Goal: Information Seeking & Learning: Learn about a topic

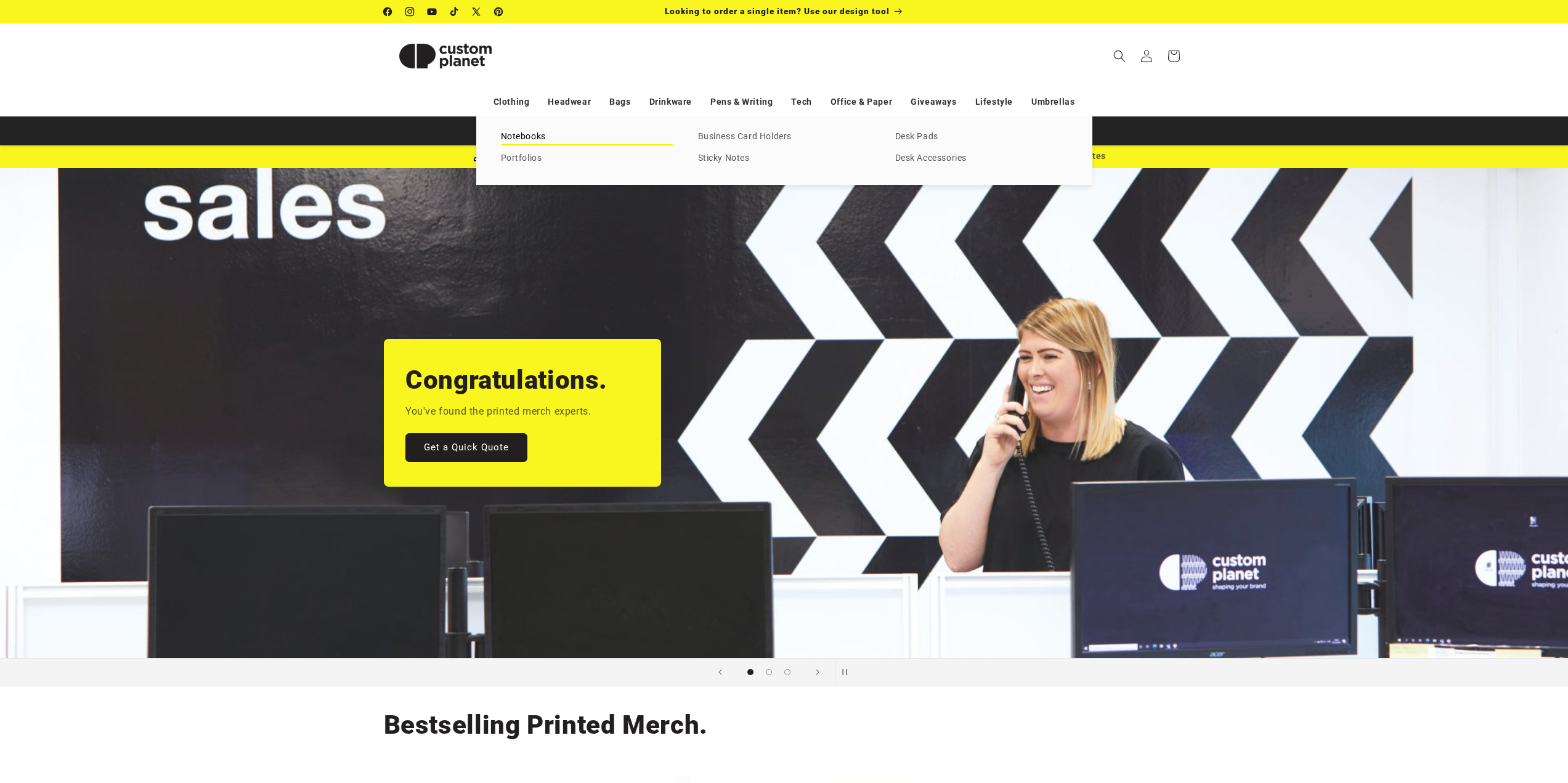
click at [536, 140] on link "Notebooks" at bounding box center [587, 137] width 173 height 17
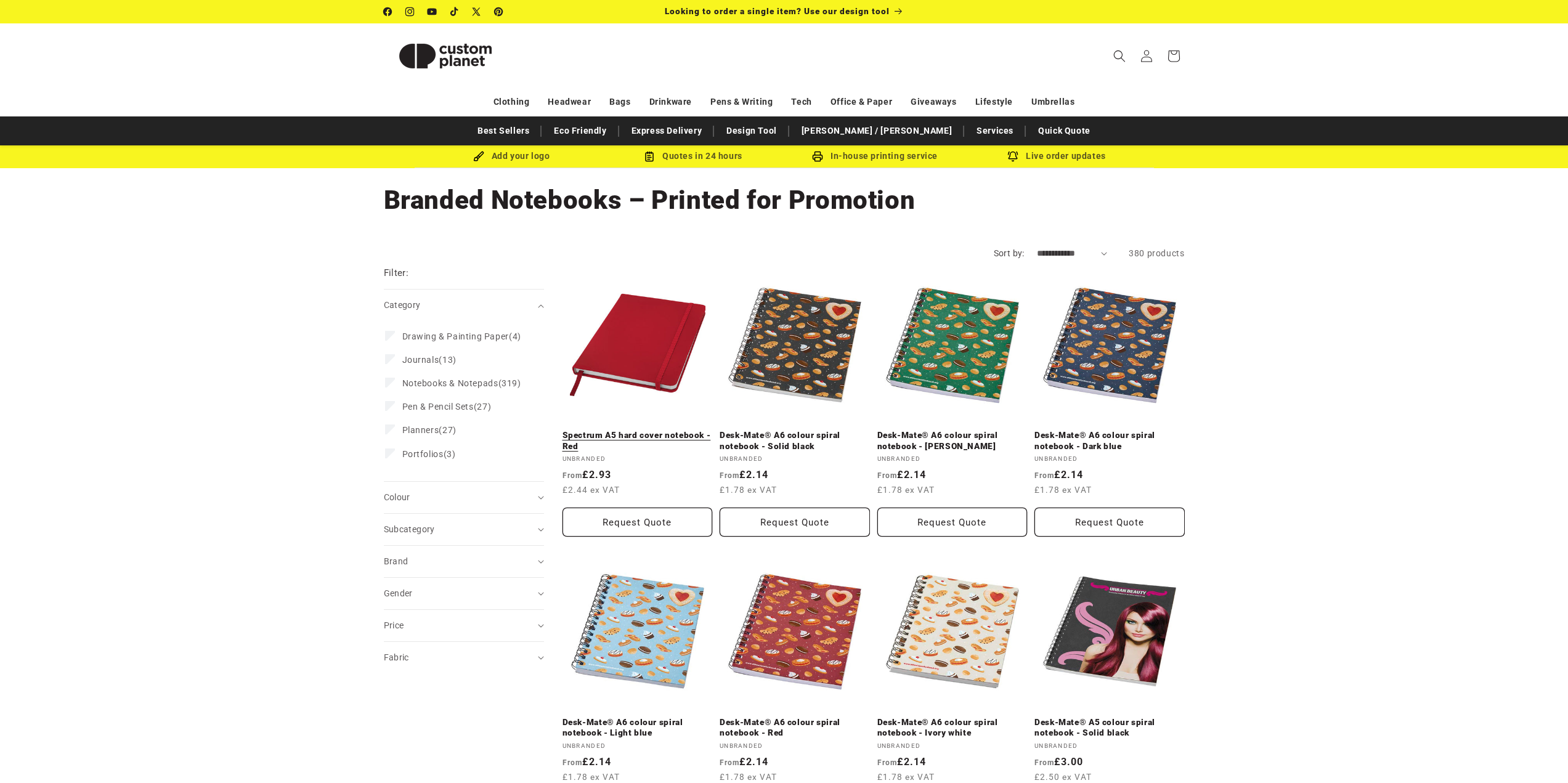
click at [651, 430] on link "Spectrum A5 hard cover notebook - Red" at bounding box center [638, 441] width 150 height 22
click at [471, 504] on div "Colour (0)" at bounding box center [458, 497] width 150 height 13
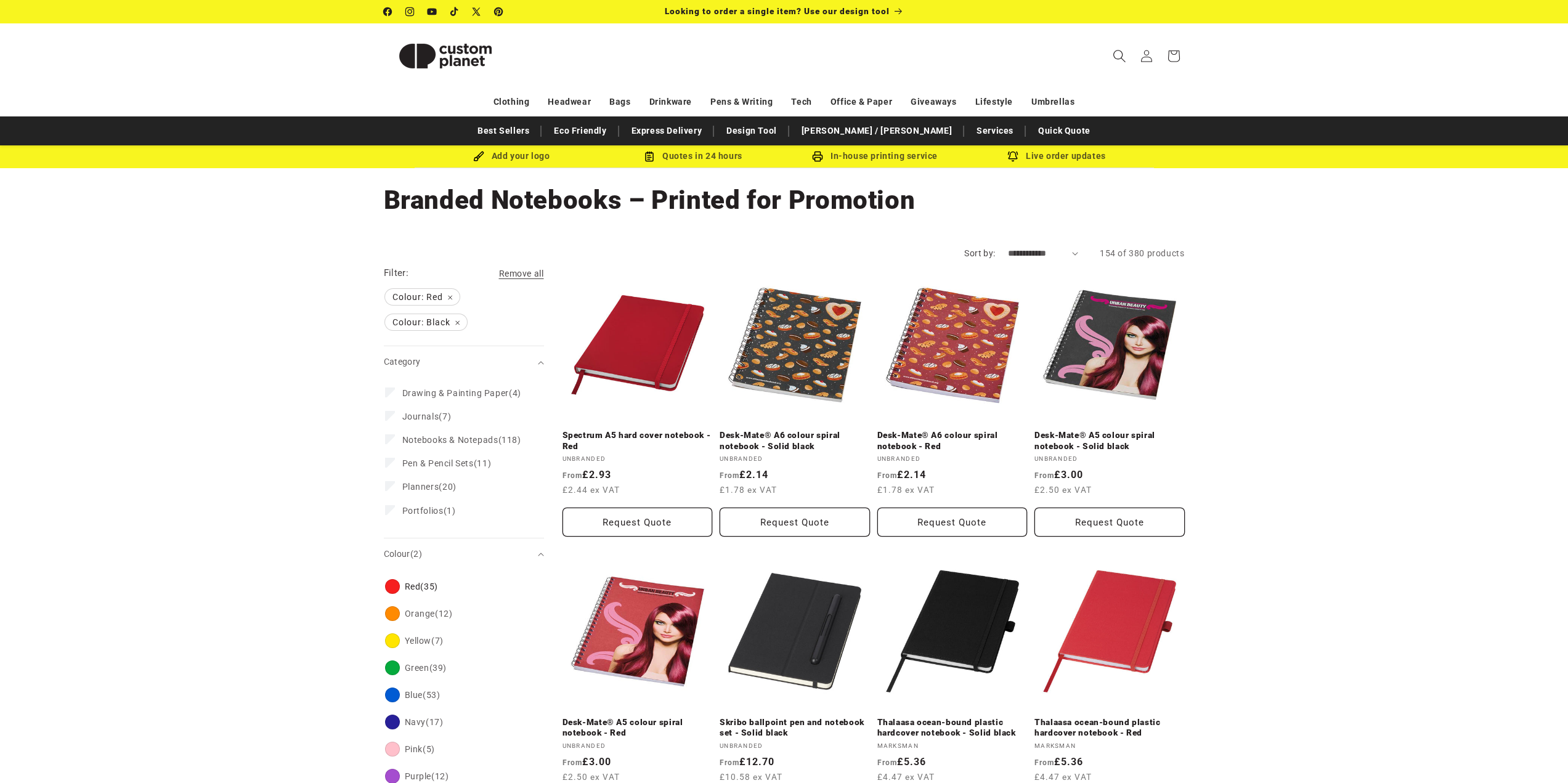
click at [1119, 54] on icon "Search" at bounding box center [1119, 55] width 13 height 13
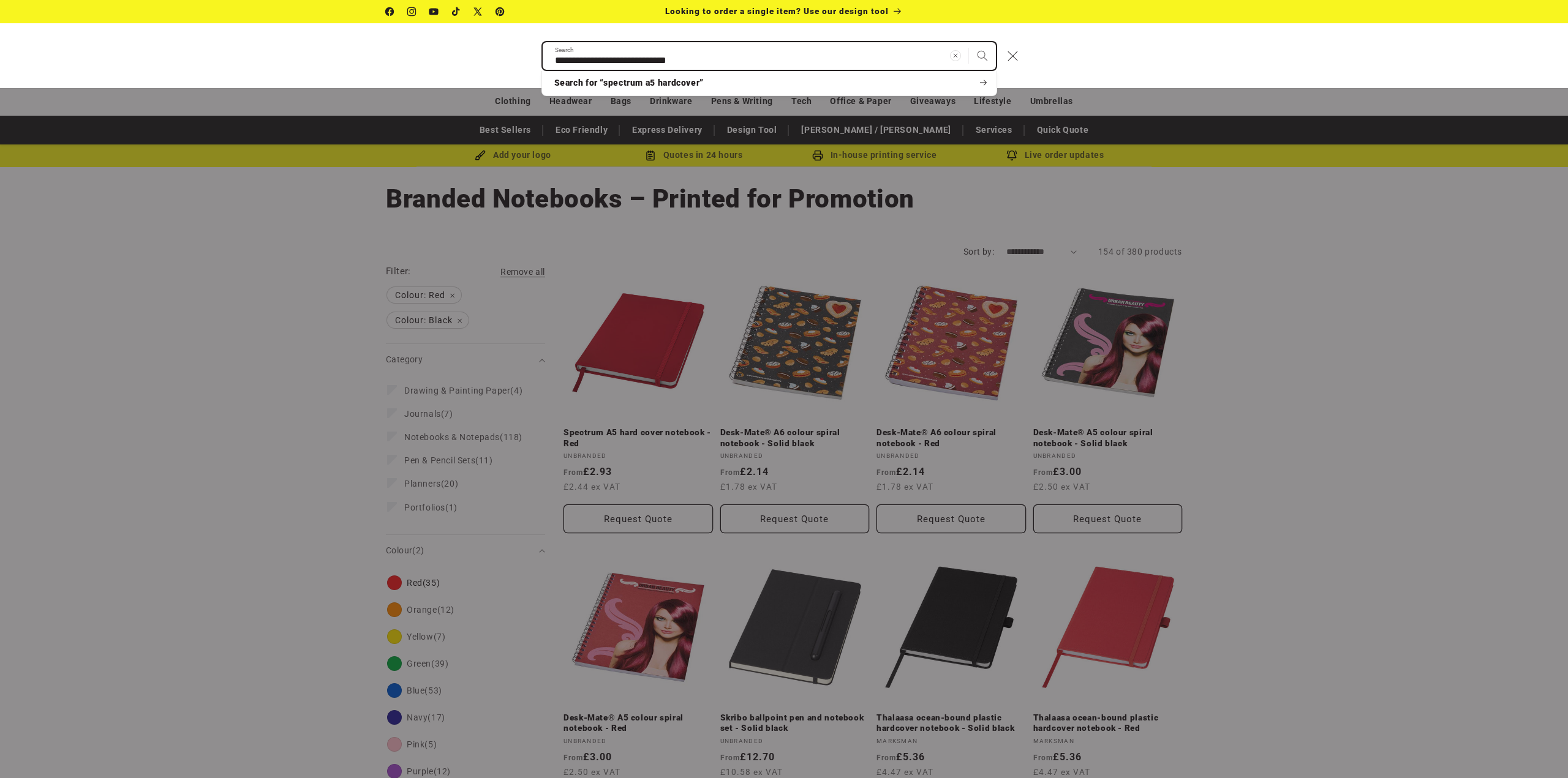
type input "**********"
click at [969, 42] on button "Search" at bounding box center [983, 56] width 27 height 27
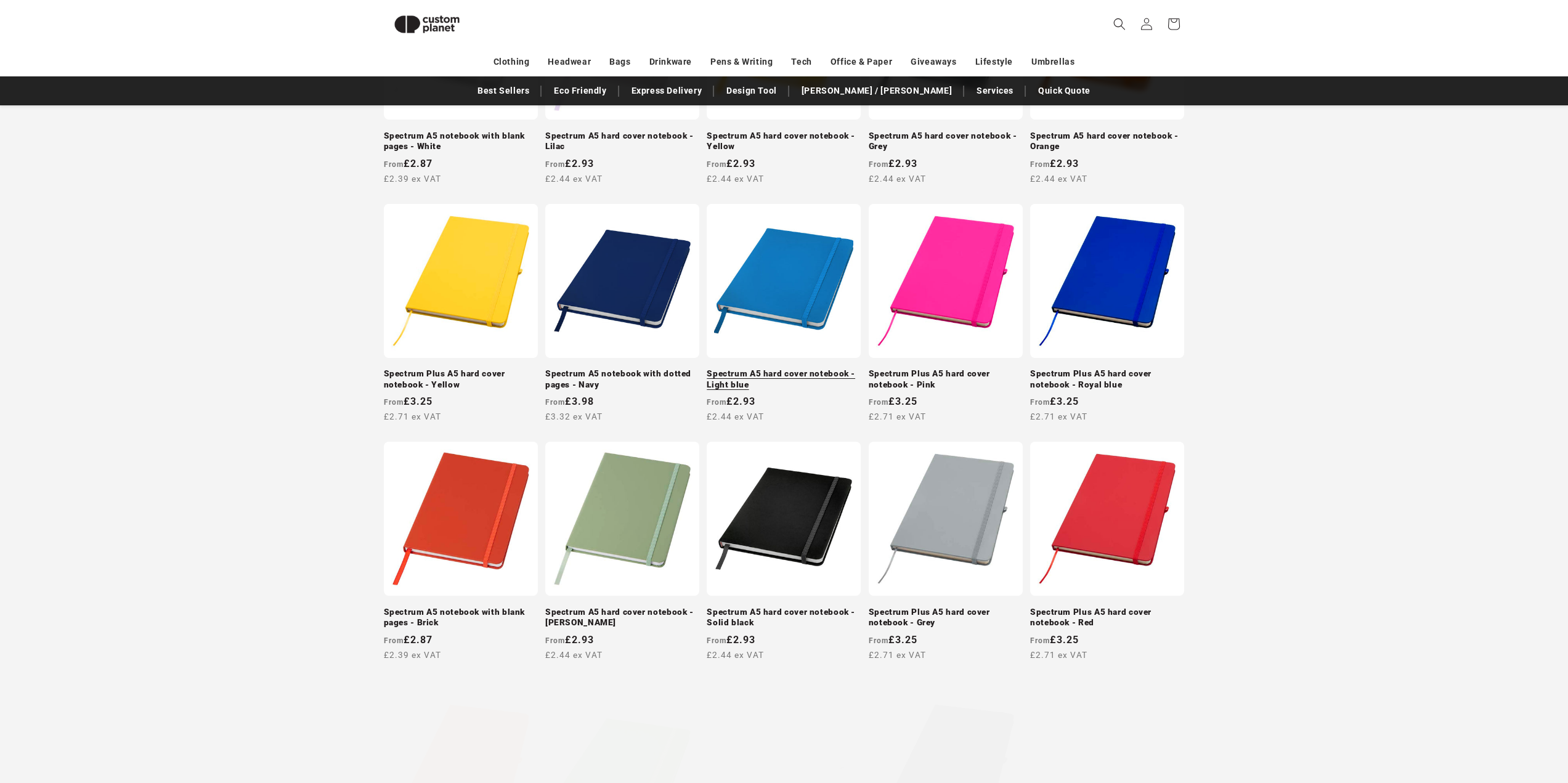
scroll to position [600, 0]
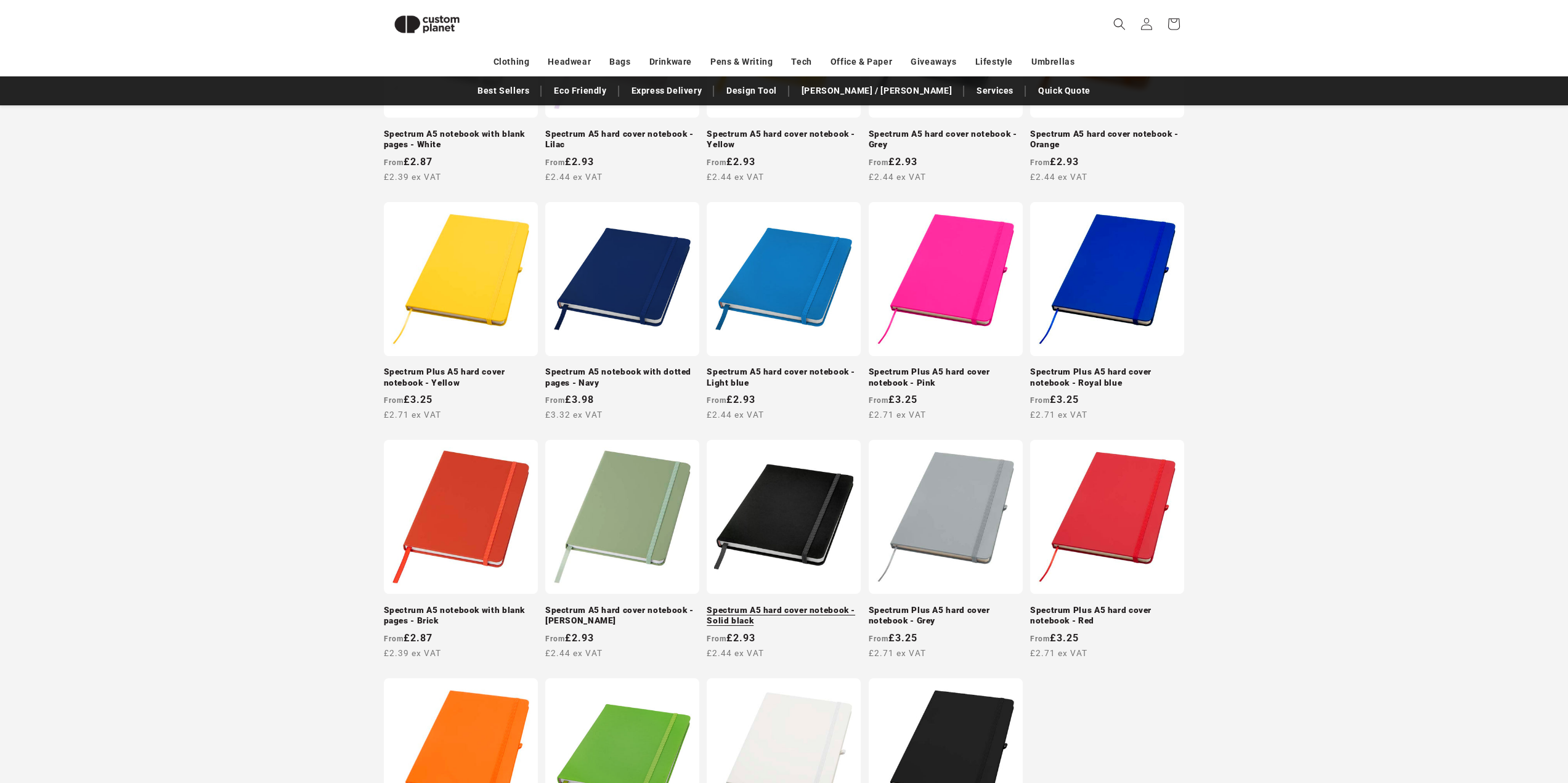
click at [788, 605] on link "Spectrum A5 hard cover notebook - Solid black" at bounding box center [784, 615] width 154 height 22
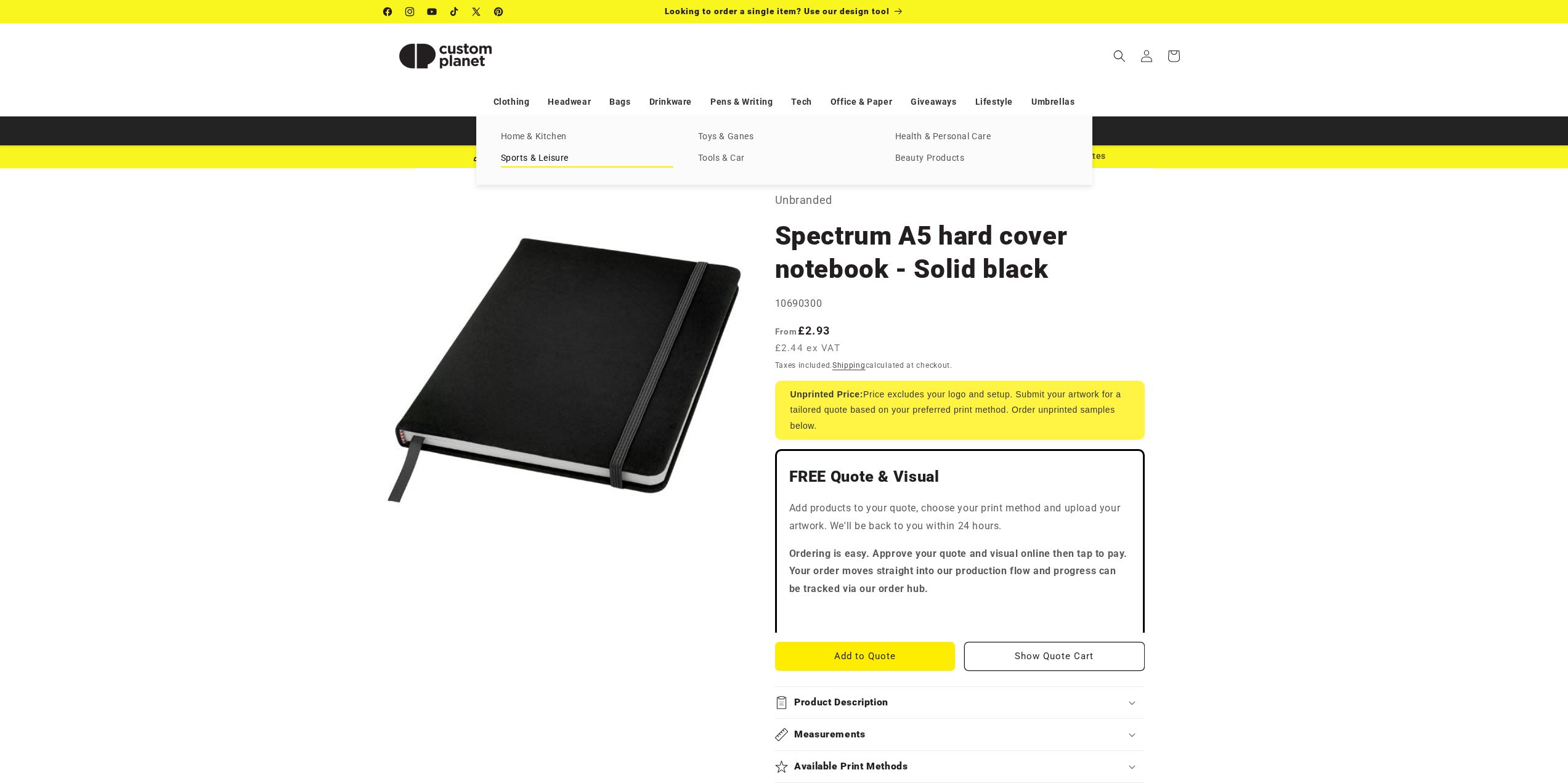
click at [553, 160] on link "Sports & Leisure" at bounding box center [587, 158] width 173 height 17
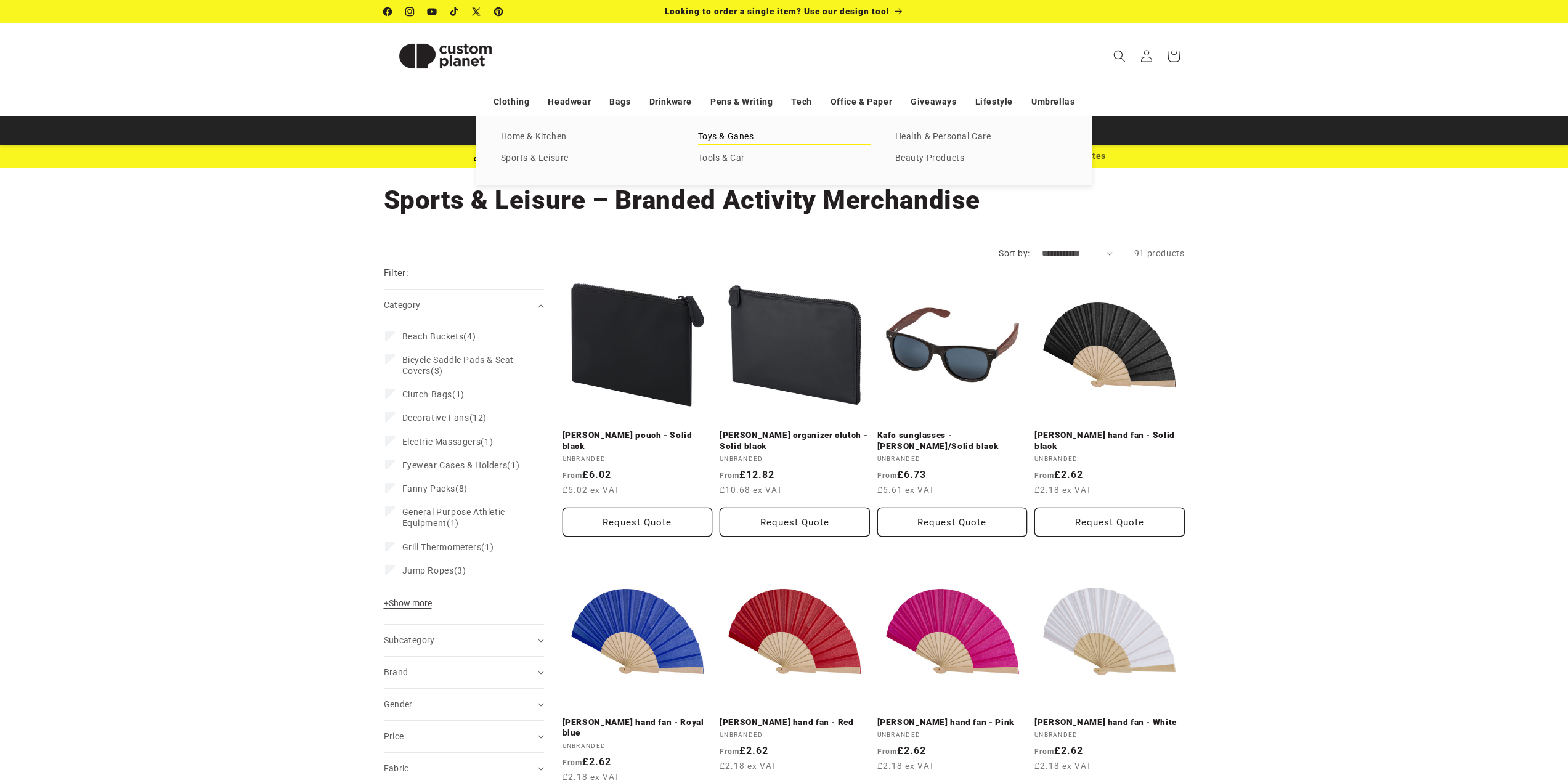
click at [740, 138] on link "Toys & Ganes" at bounding box center [784, 137] width 173 height 17
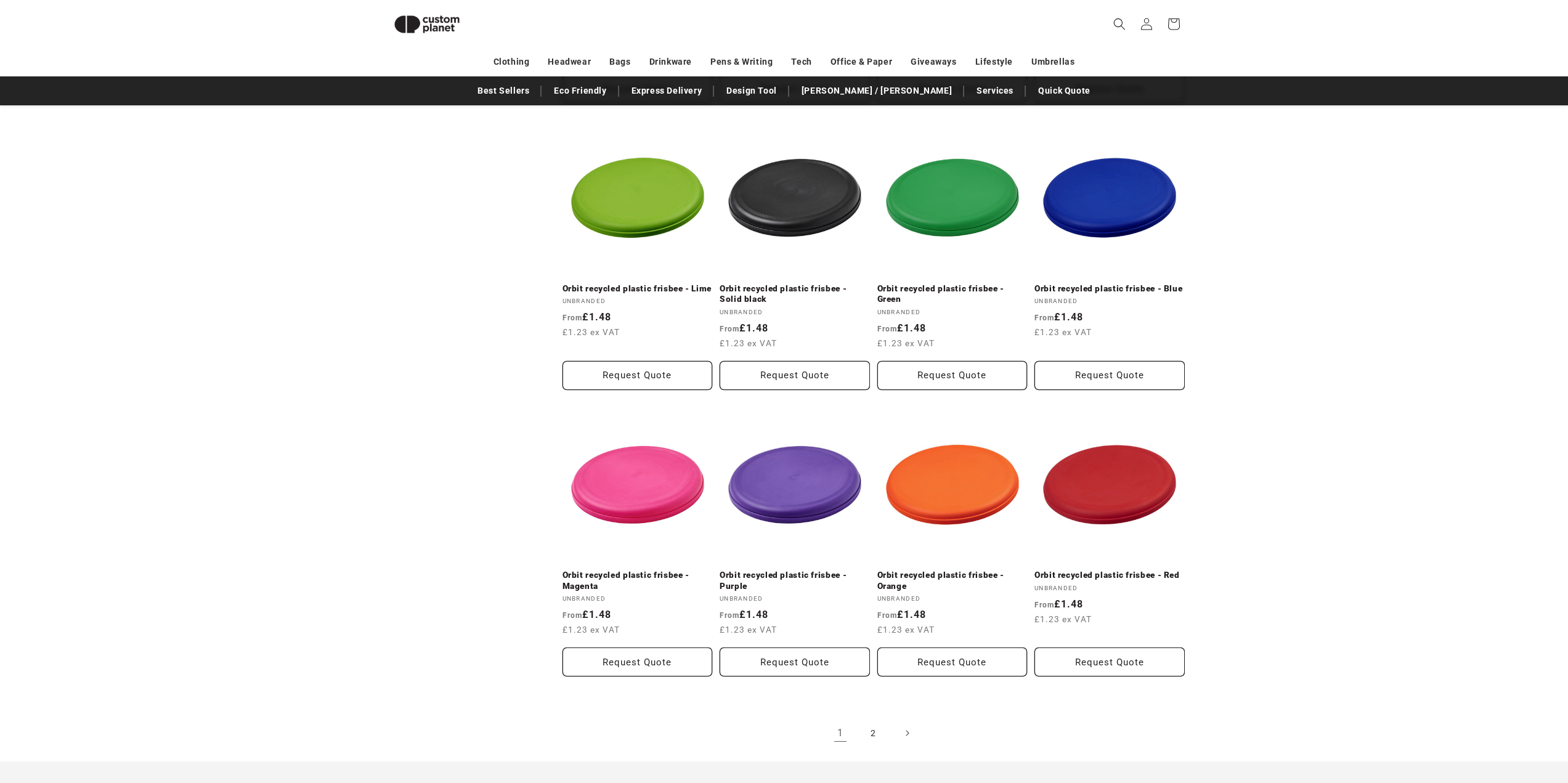
scroll to position [1396, 0]
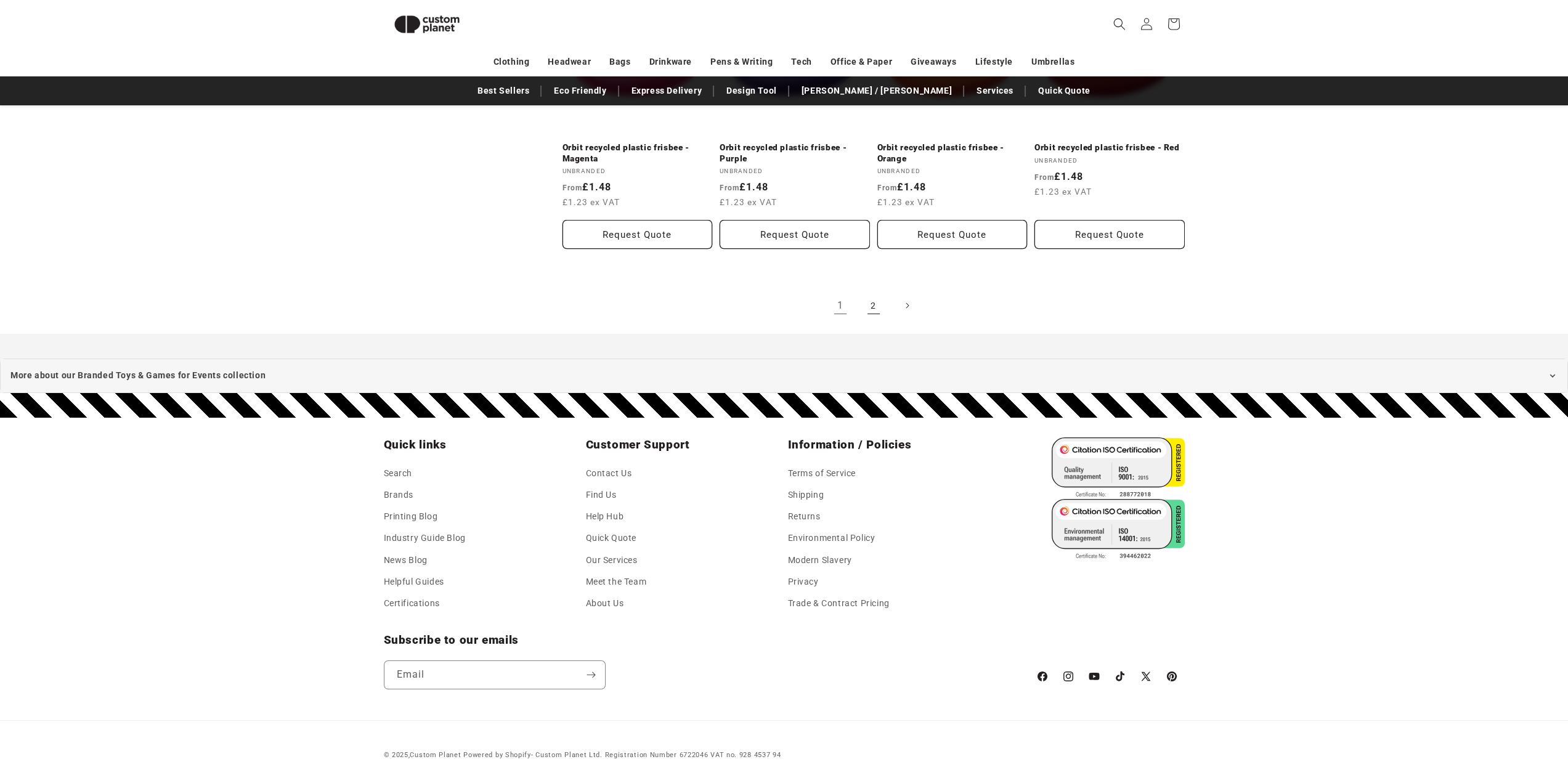
click at [879, 309] on link "2" at bounding box center [874, 306] width 27 height 27
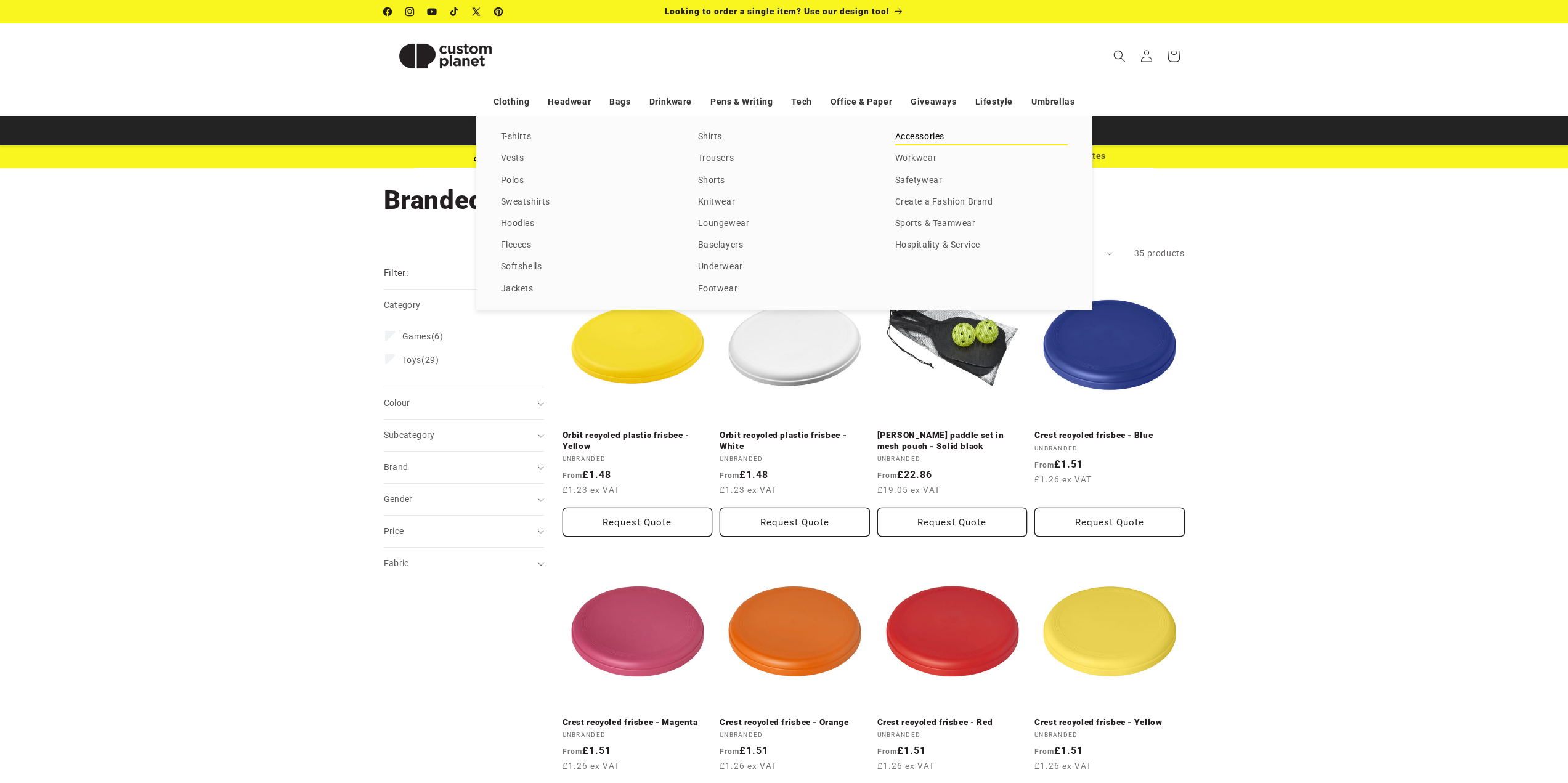
click at [928, 135] on link "Accessories" at bounding box center [982, 137] width 173 height 17
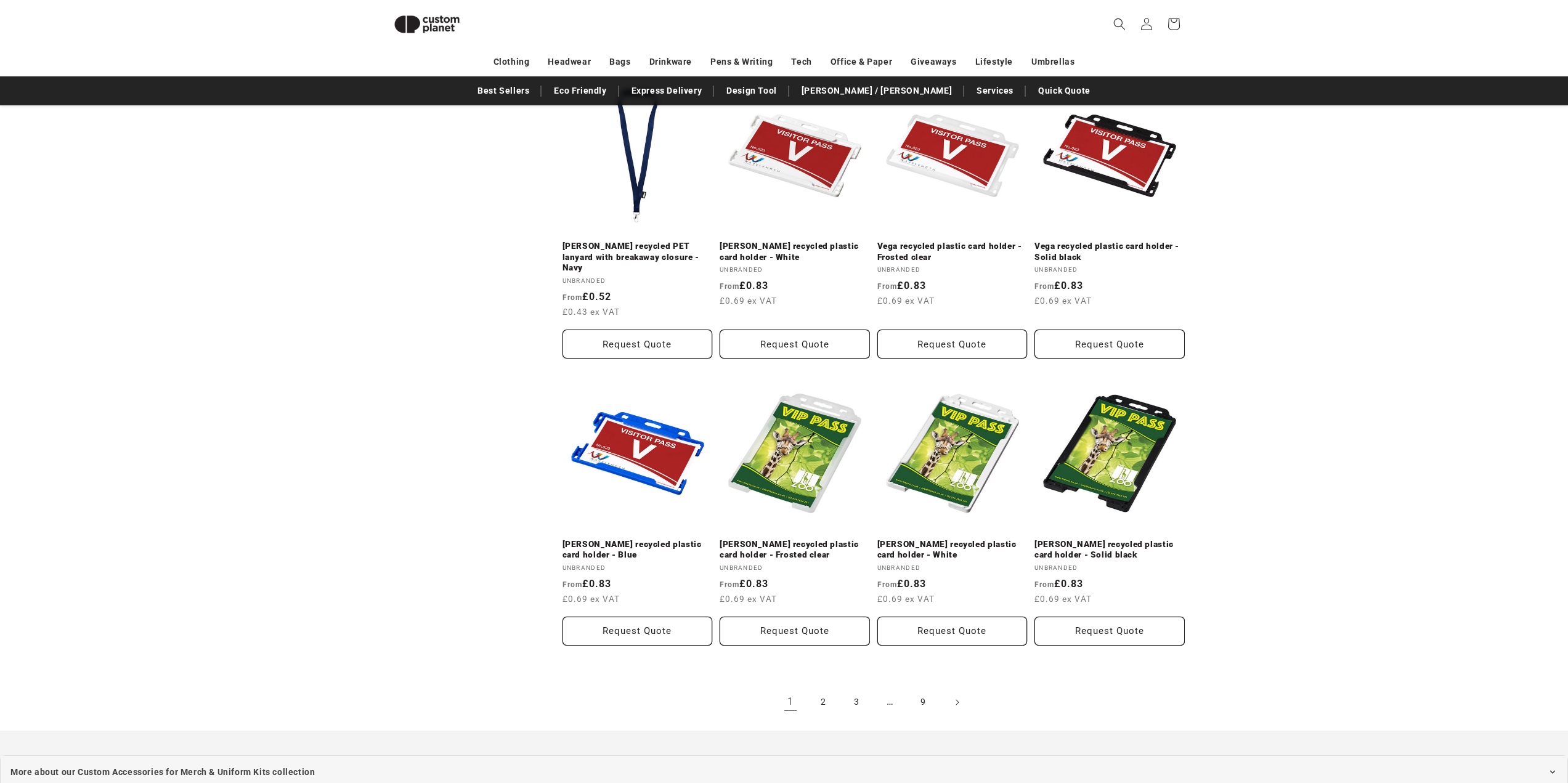
scroll to position [1093, 0]
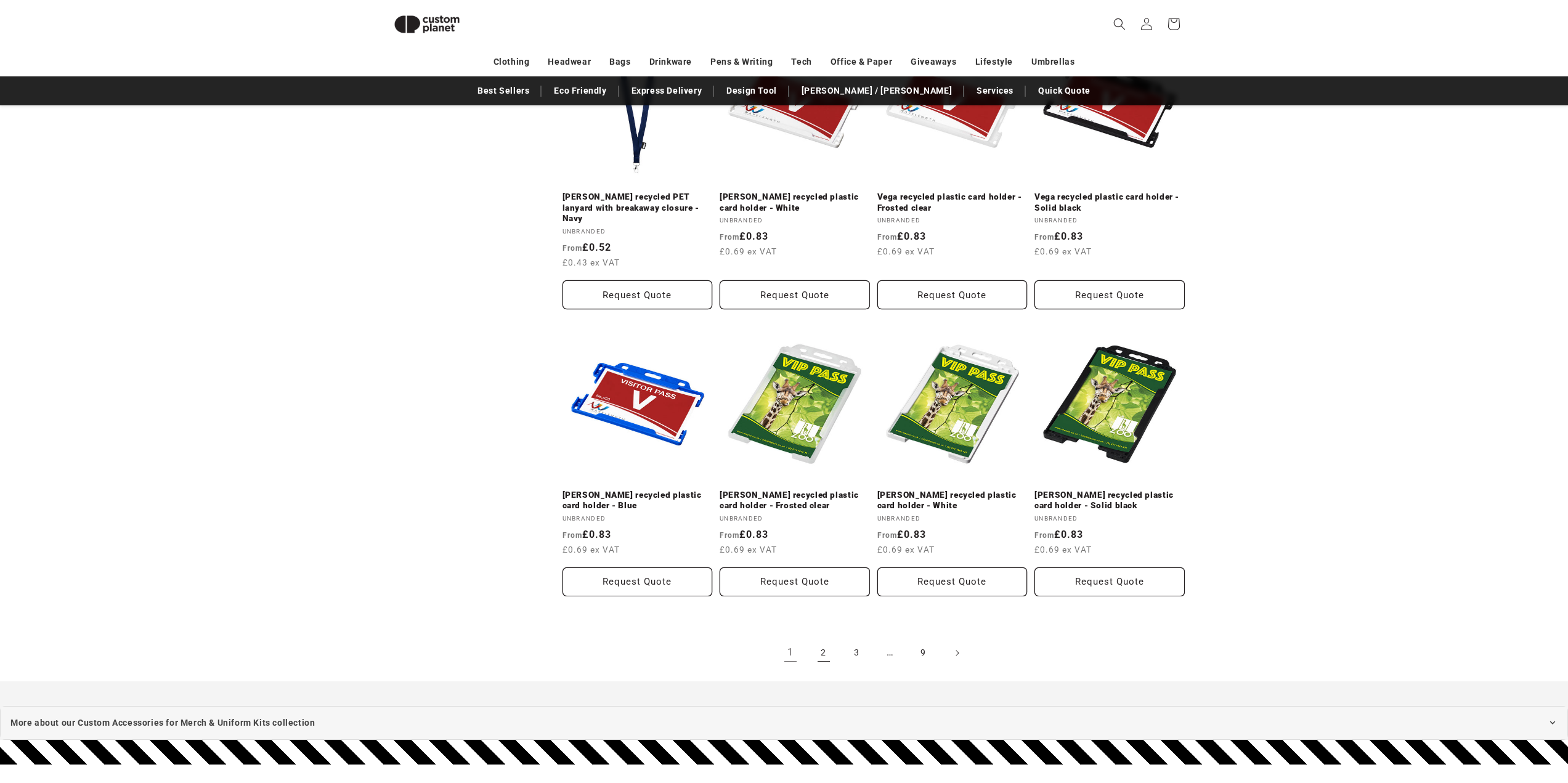
click at [818, 640] on link "2" at bounding box center [824, 653] width 27 height 27
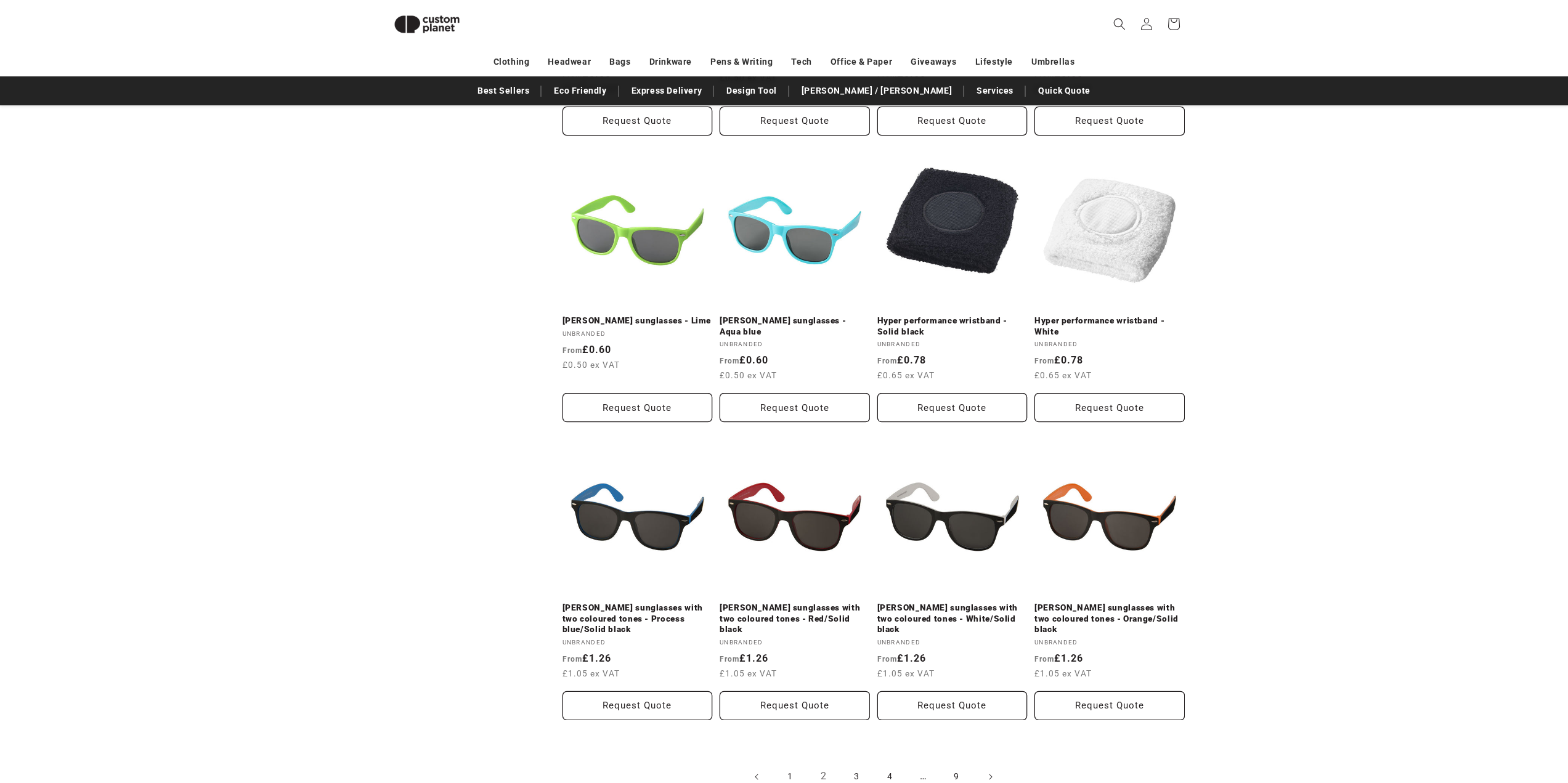
scroll to position [1092, 0]
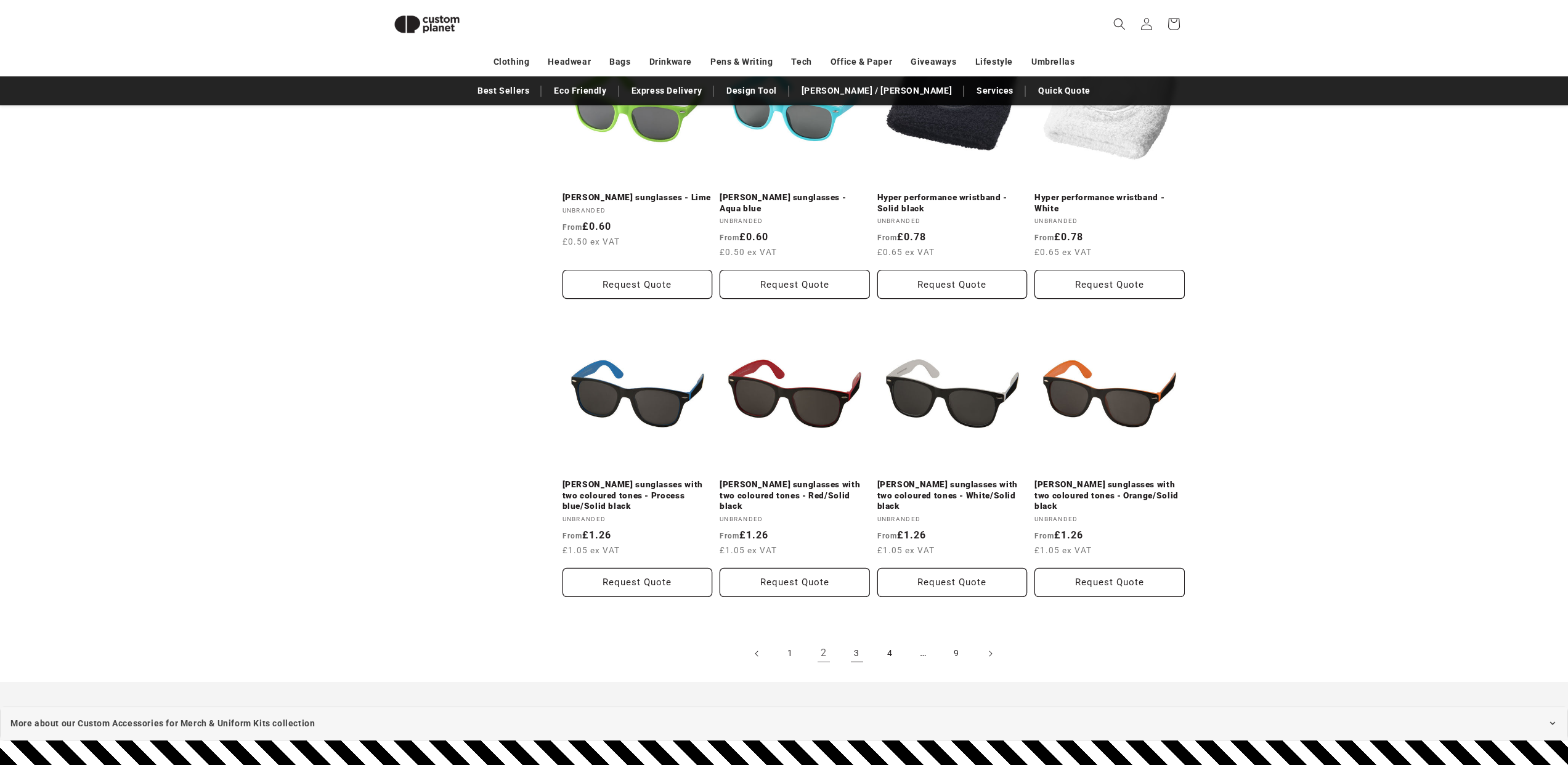
click at [848, 640] on link "3" at bounding box center [857, 654] width 27 height 27
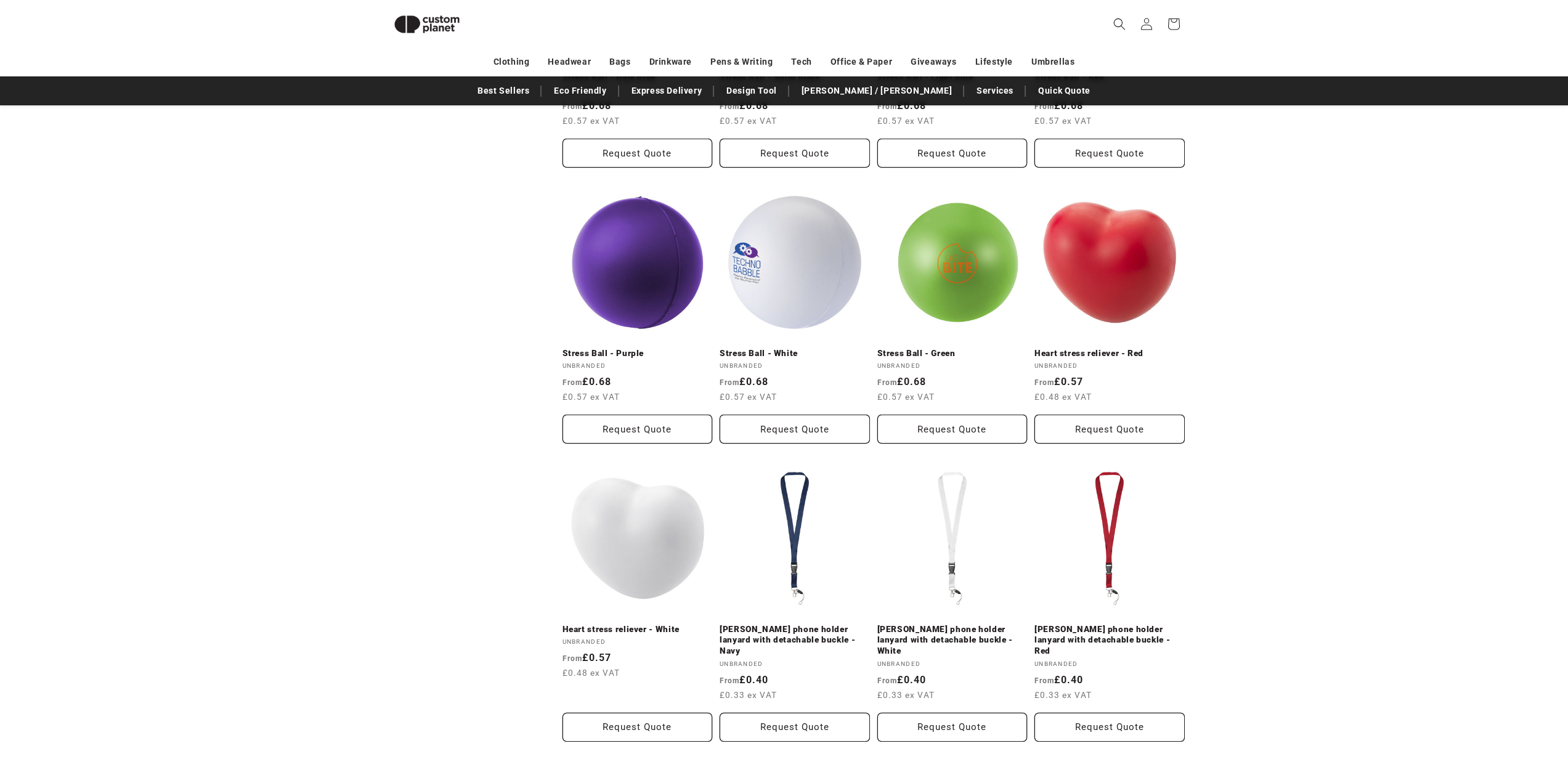
scroll to position [969, 0]
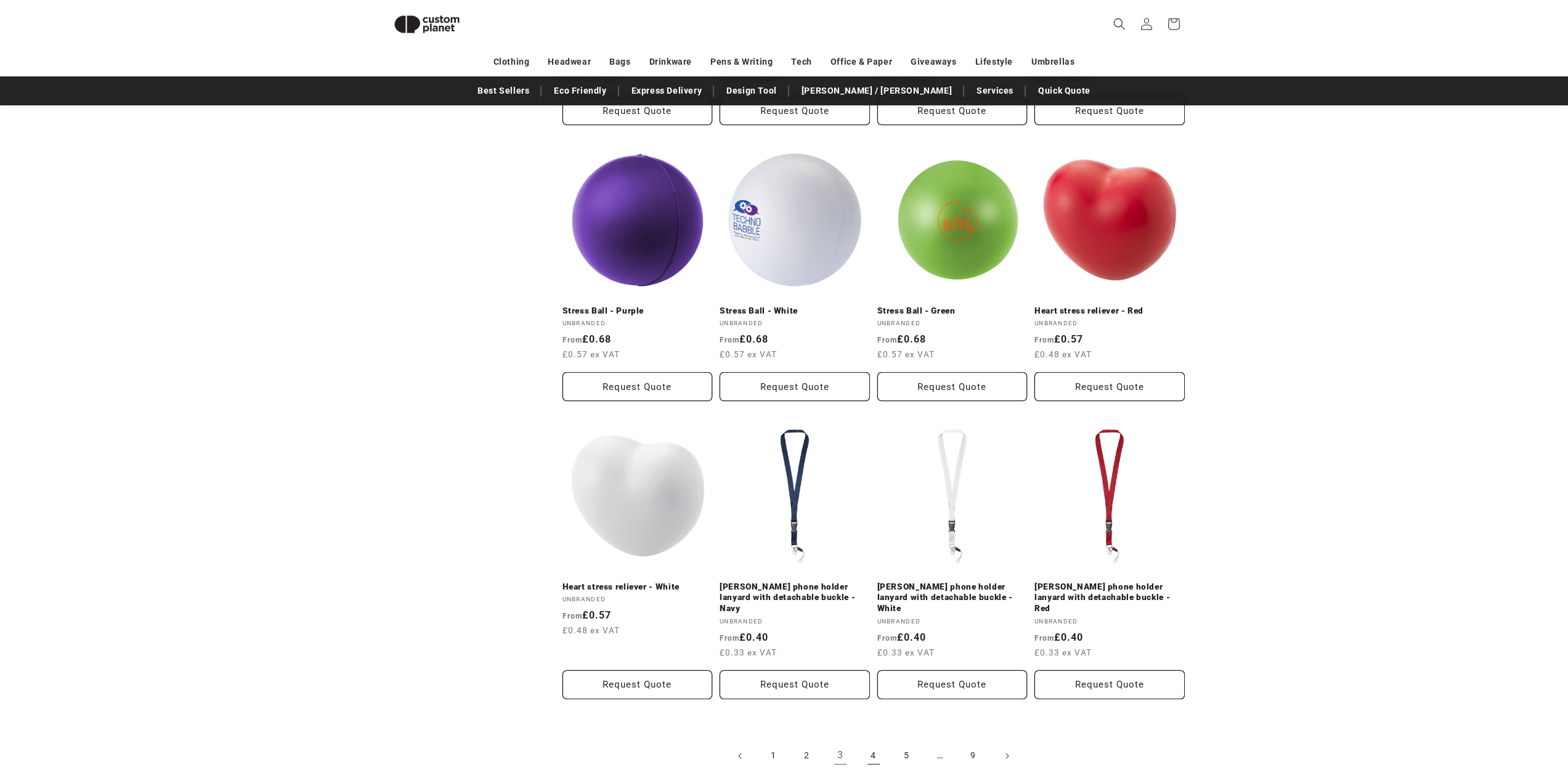
click at [879, 743] on link "4" at bounding box center [874, 756] width 27 height 27
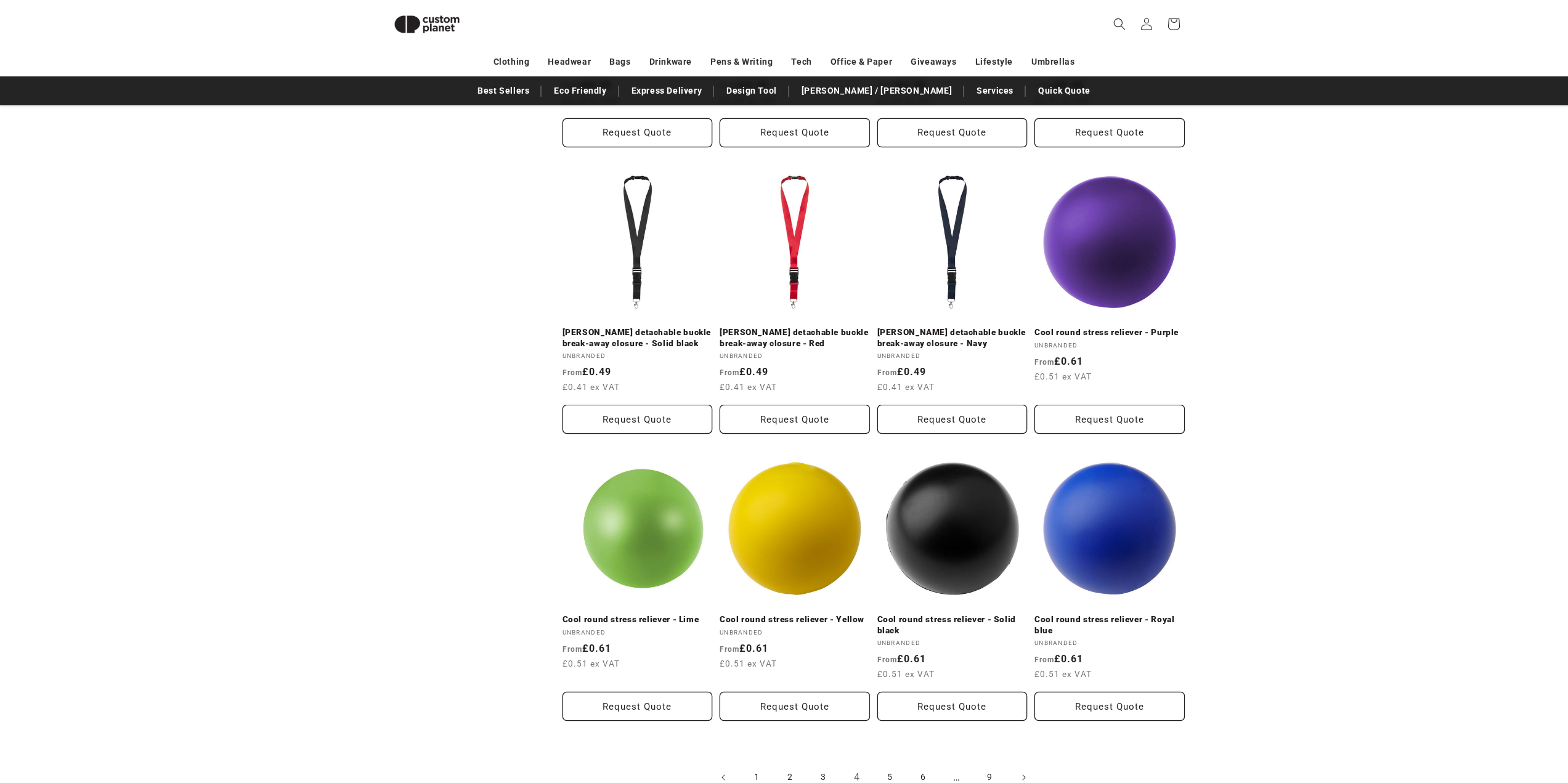
scroll to position [1095, 0]
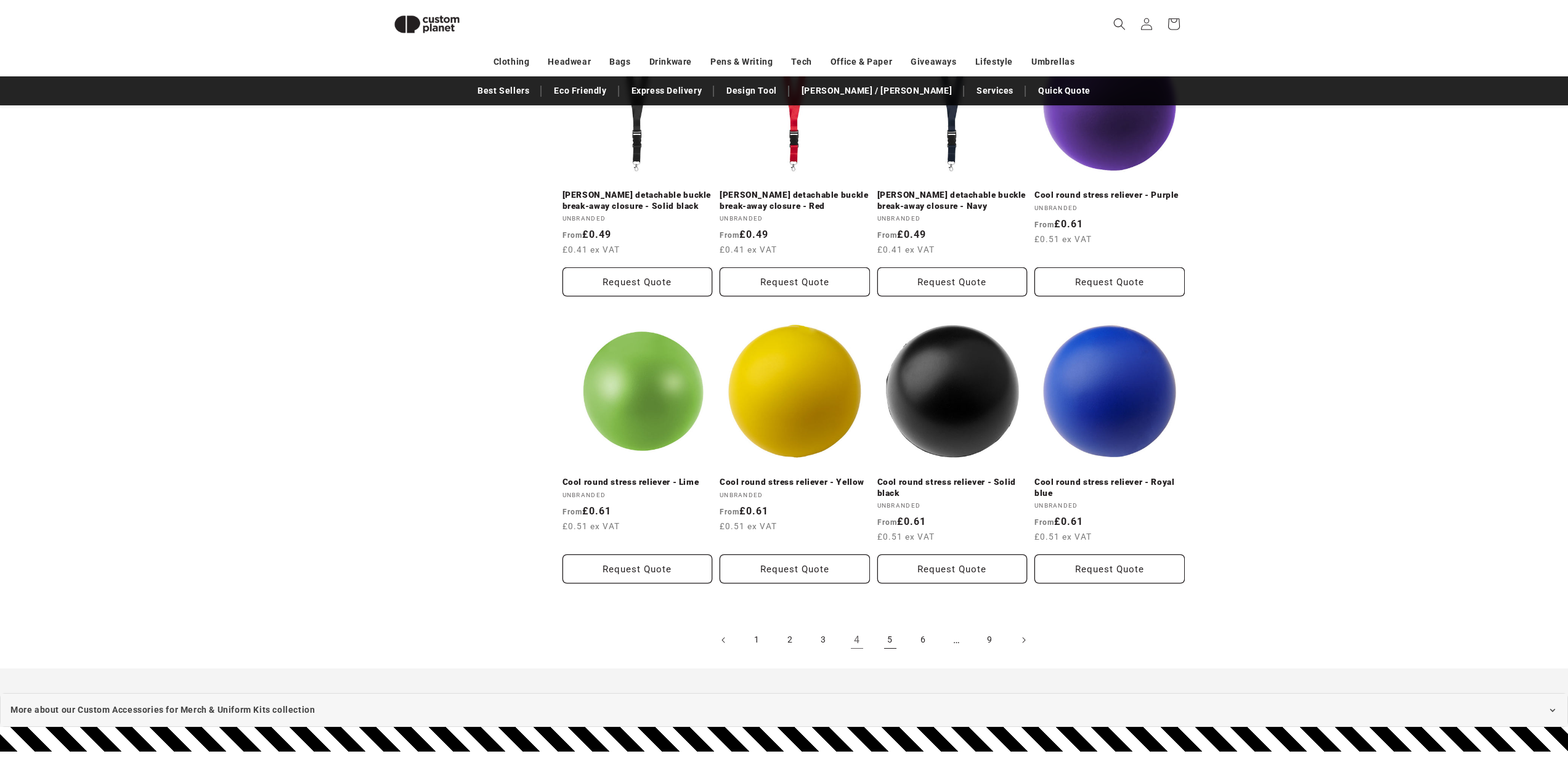
click at [894, 634] on link "5" at bounding box center [890, 640] width 27 height 27
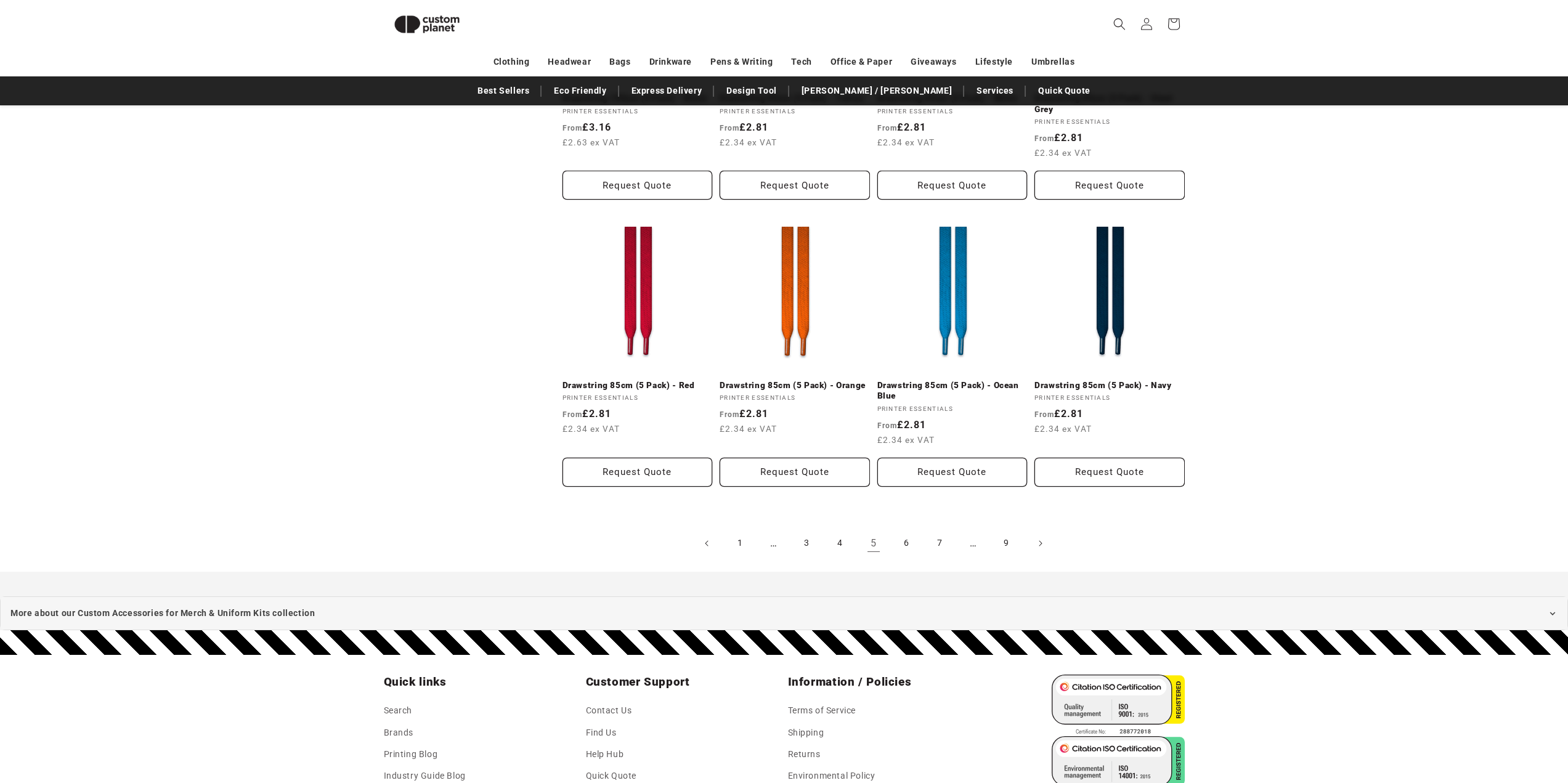
scroll to position [1216, 0]
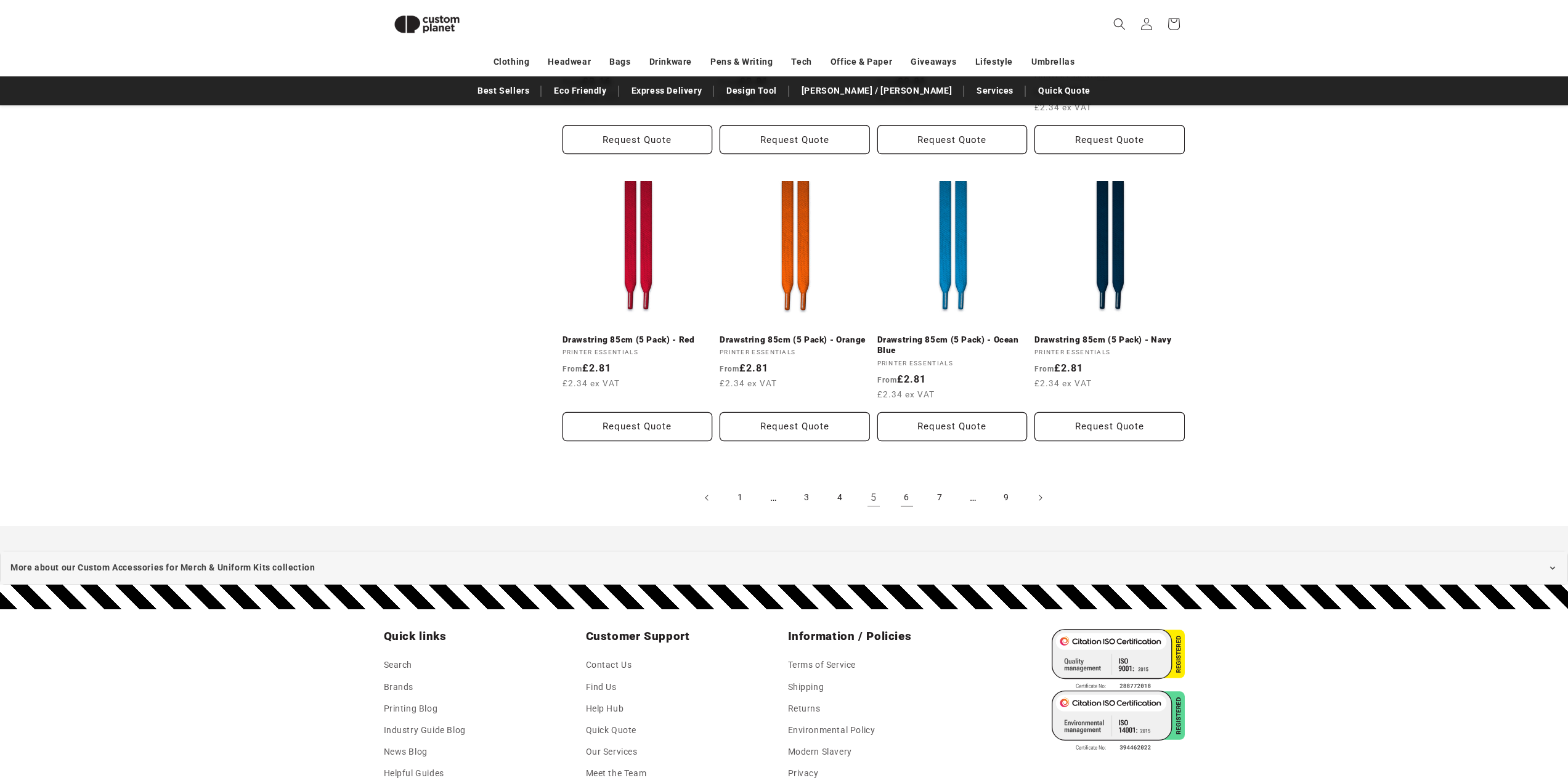
click at [907, 502] on link "6" at bounding box center [907, 498] width 27 height 27
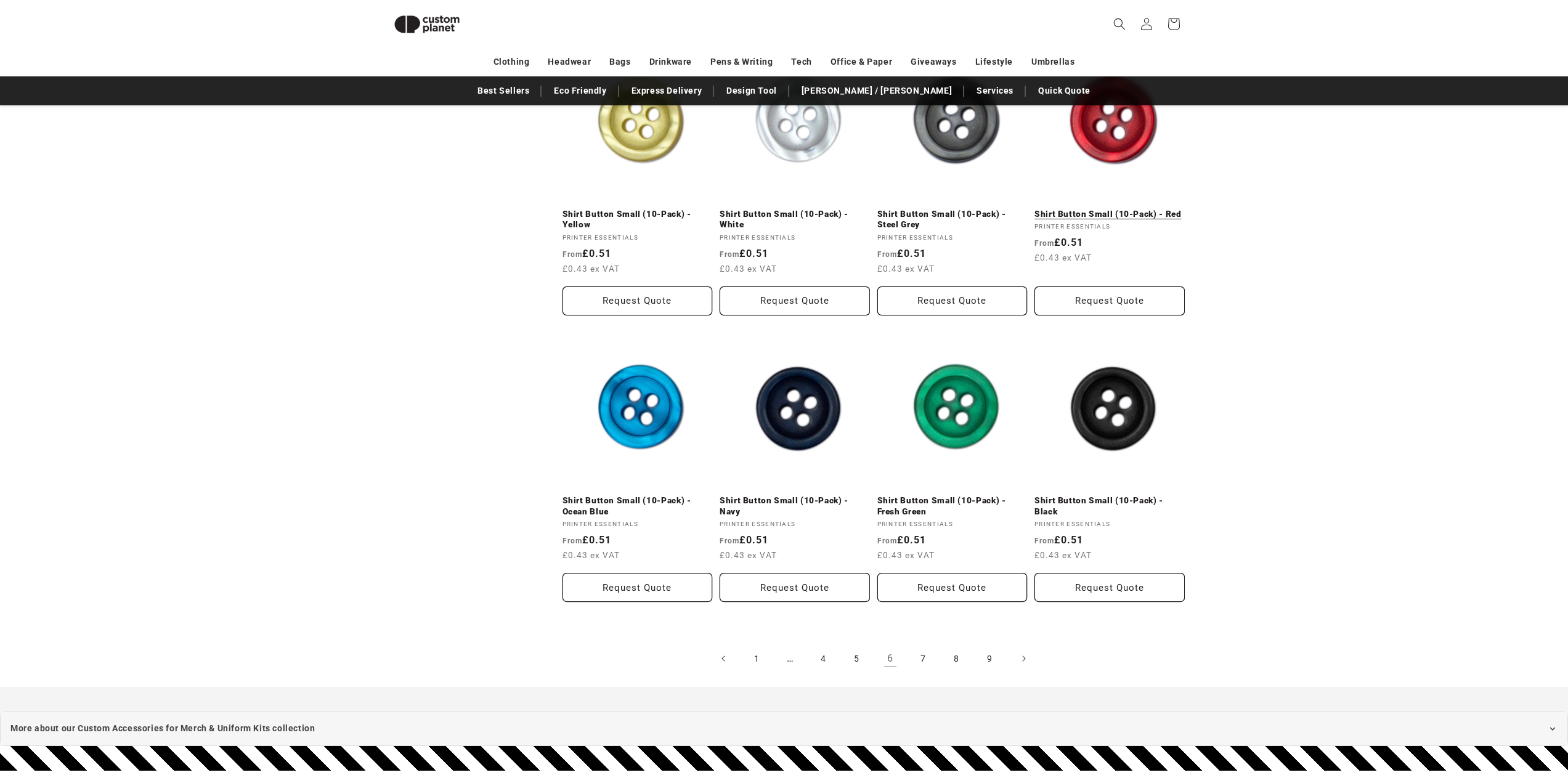
scroll to position [1092, 0]
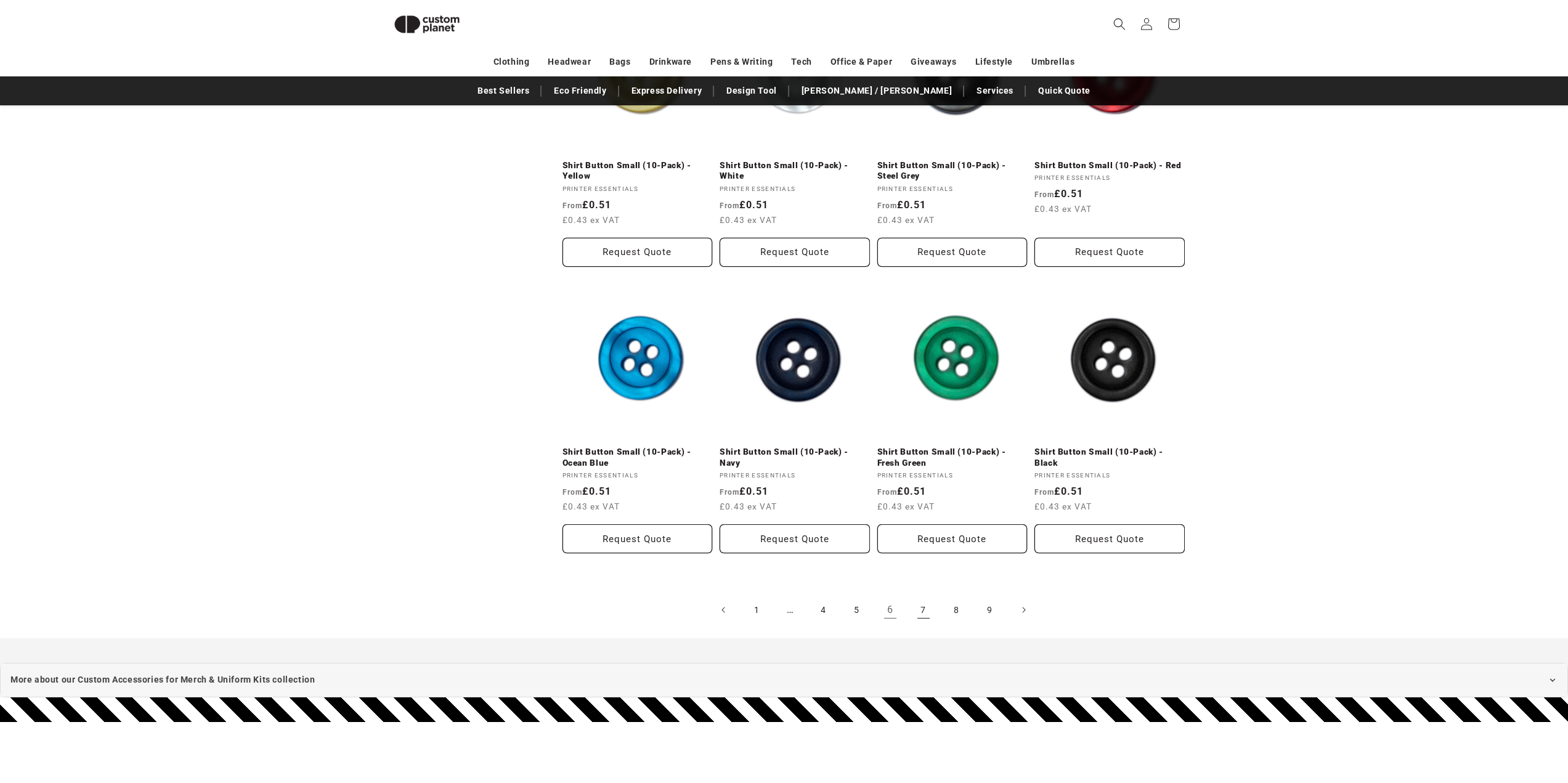
click at [930, 607] on link "7" at bounding box center [923, 610] width 27 height 27
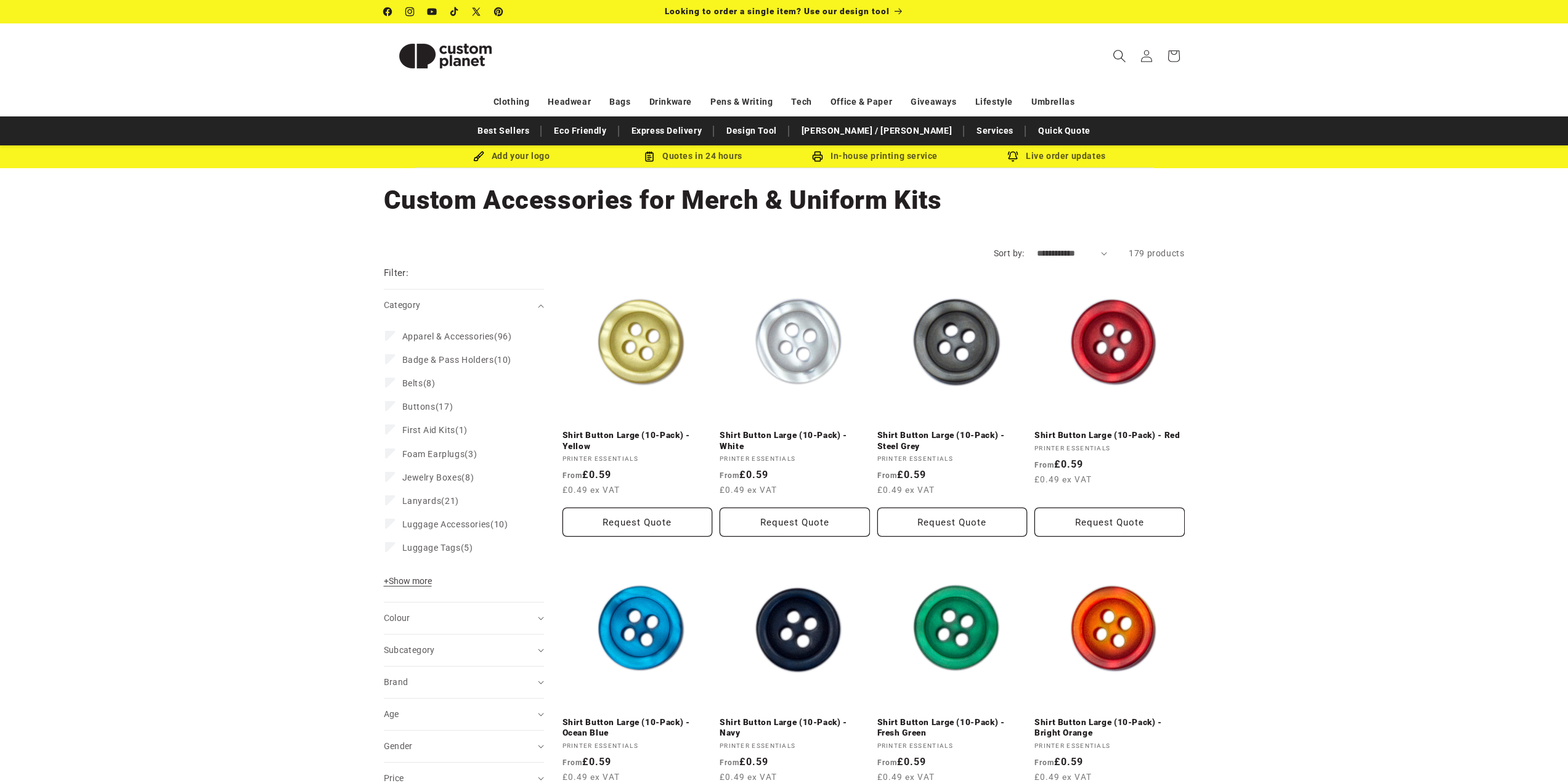
click at [1119, 61] on icon "Search" at bounding box center [1119, 55] width 13 height 13
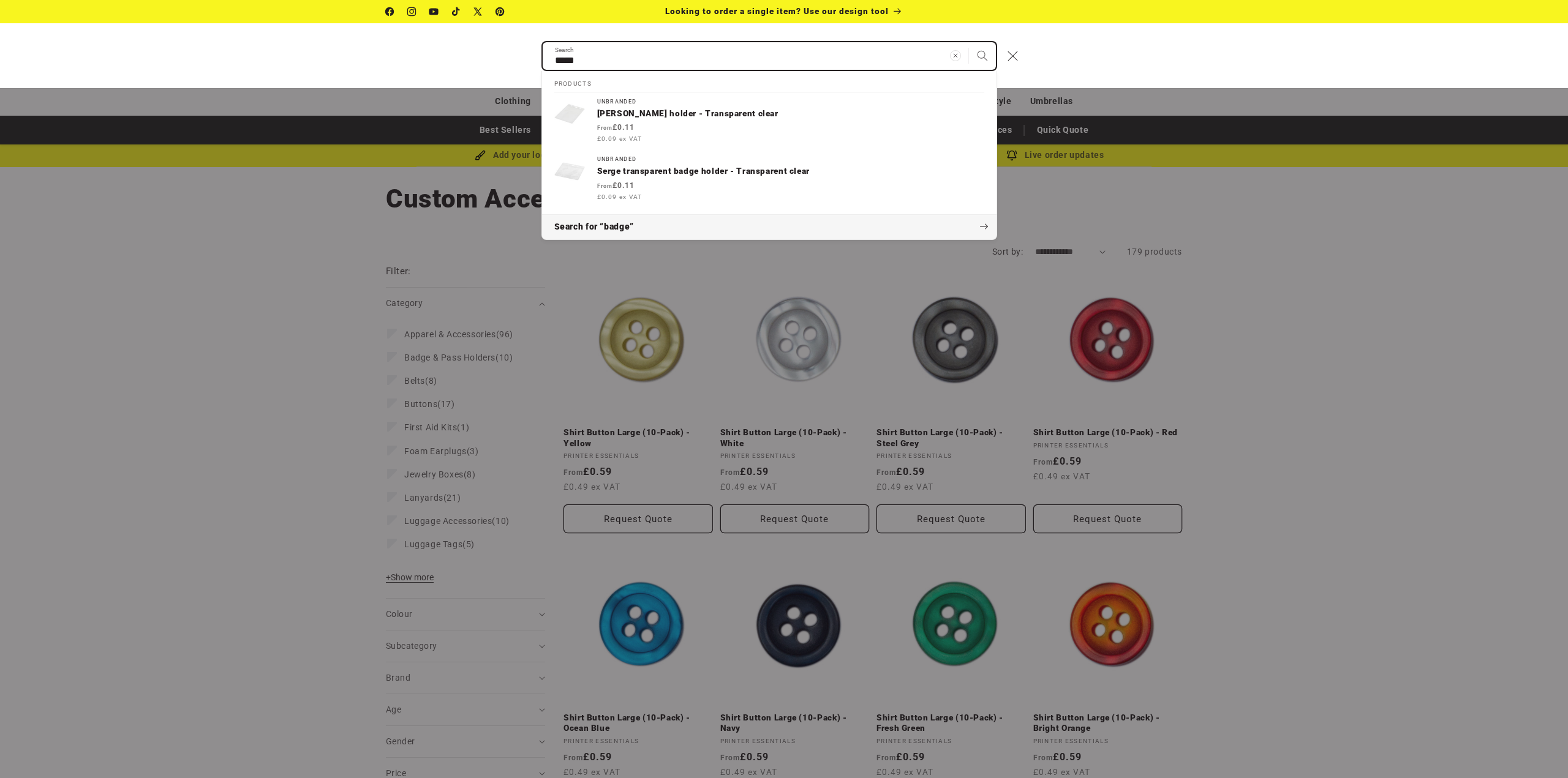
type input "*****"
click at [622, 226] on span "Search for “badge”" at bounding box center [594, 227] width 80 height 12
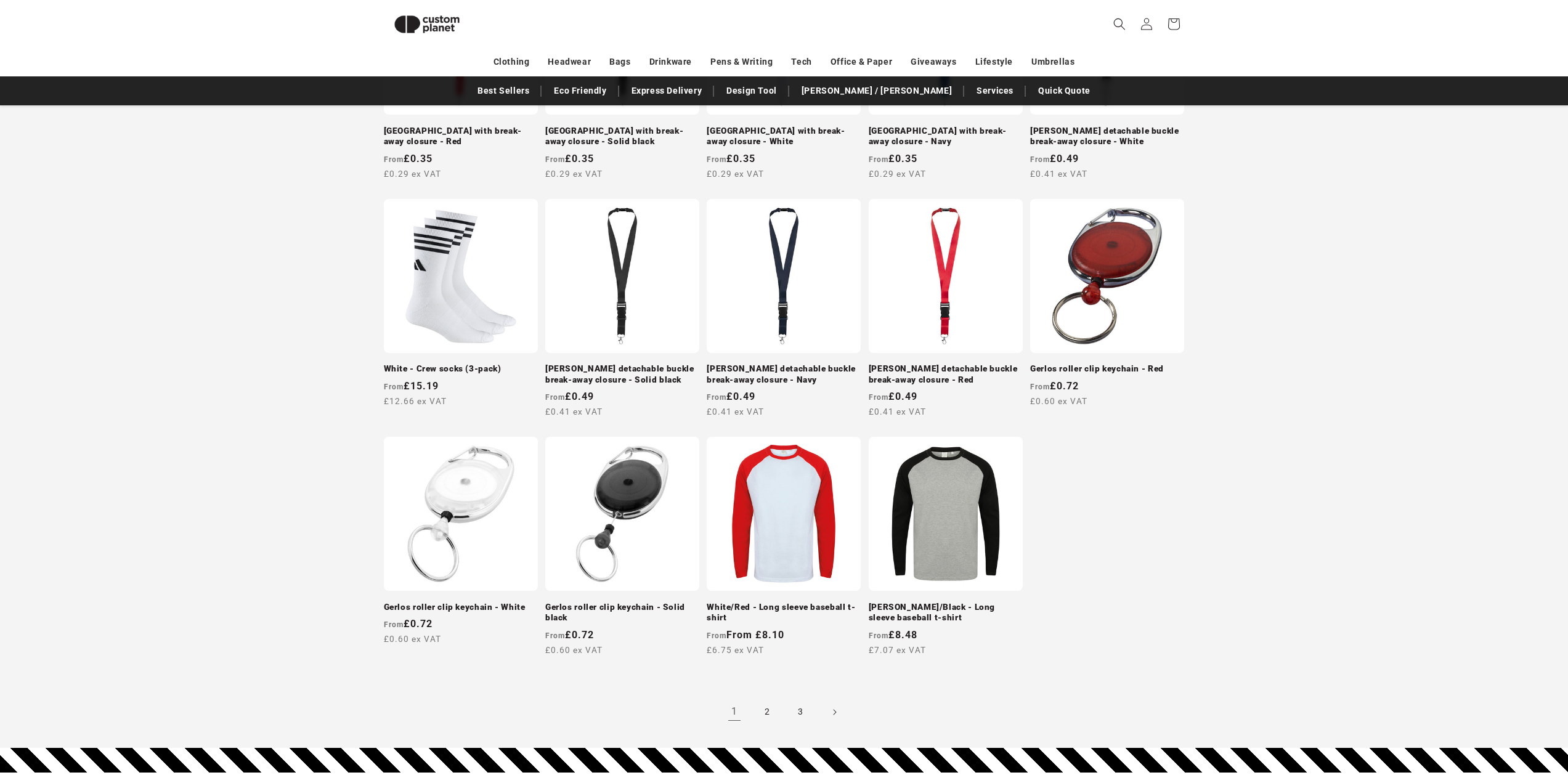
scroll to position [853, 0]
click at [765, 710] on link "2" at bounding box center [768, 712] width 27 height 27
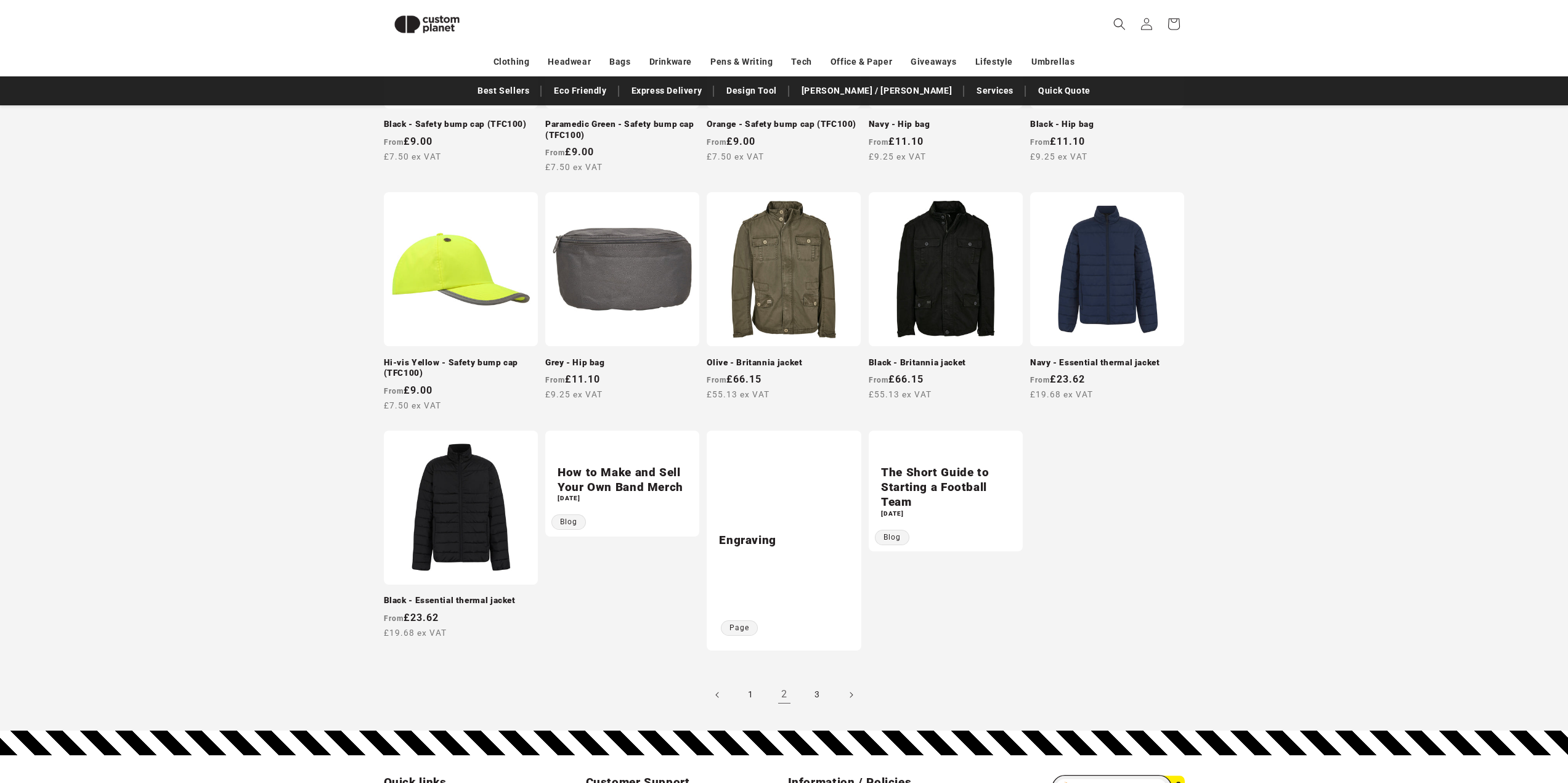
scroll to position [986, 0]
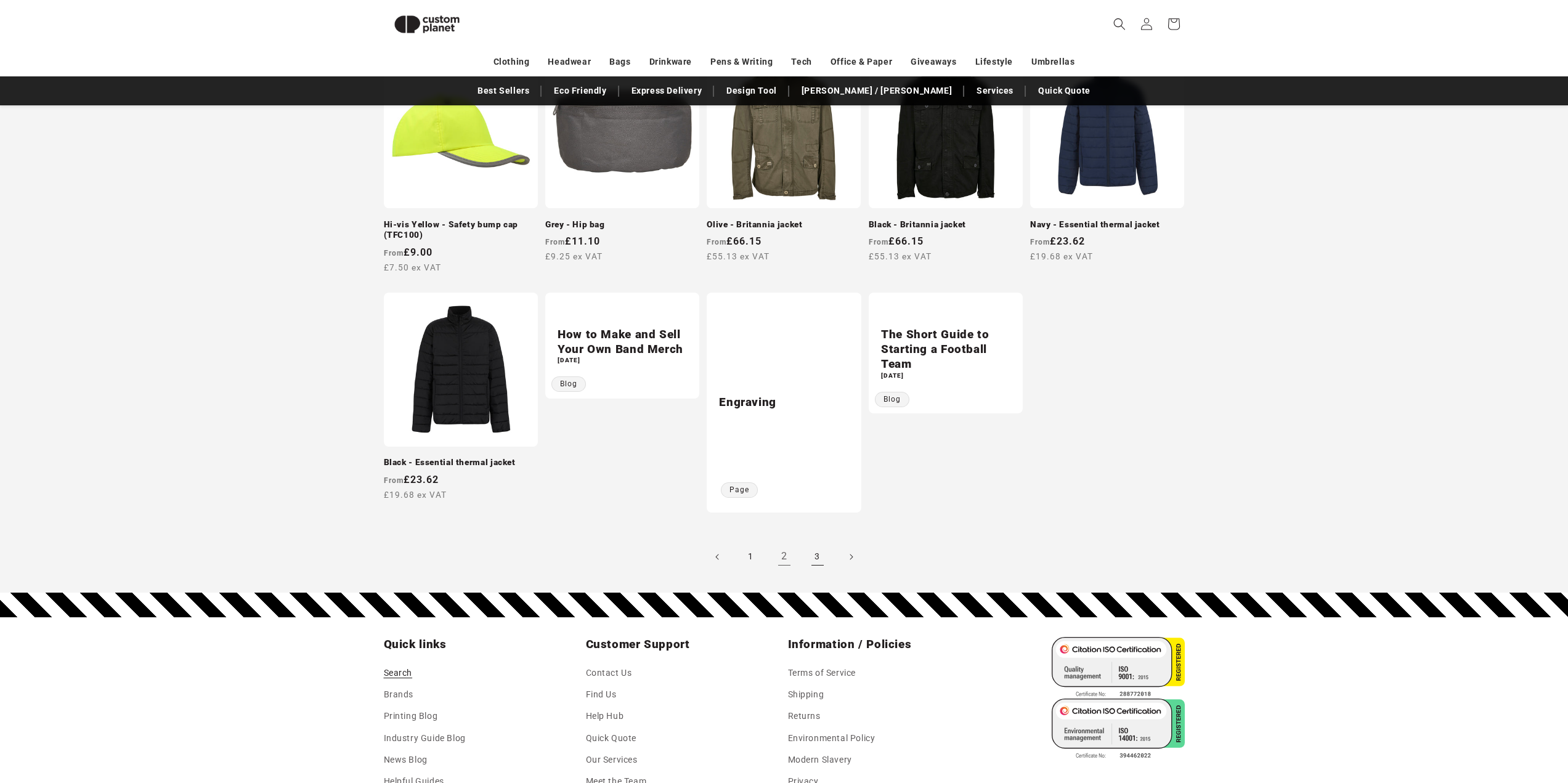
click at [809, 545] on link "3" at bounding box center [818, 557] width 27 height 27
